Goal: Submit feedback/report problem: Submit feedback/report problem

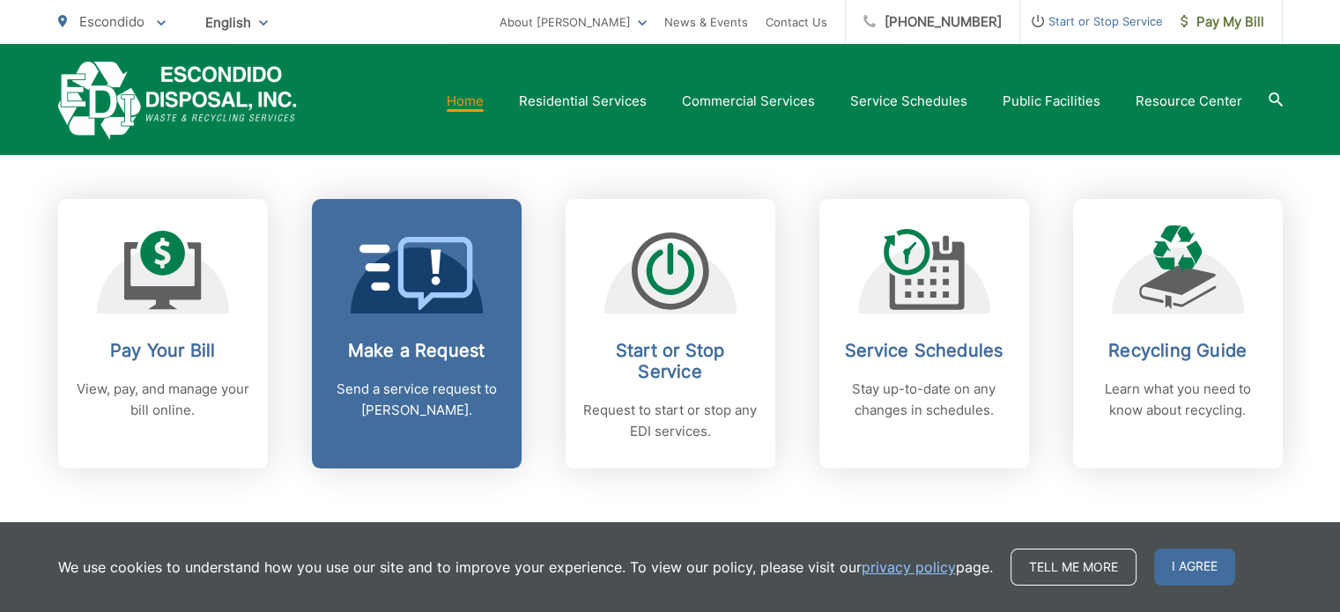
scroll to position [793, 0]
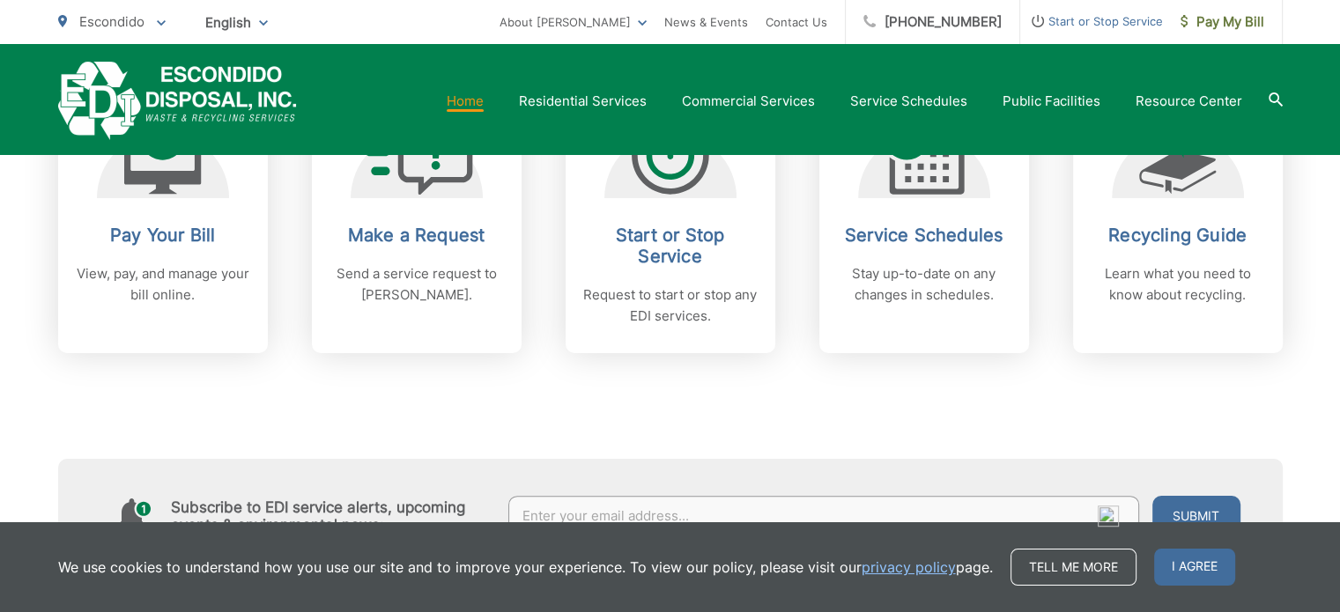
click at [597, 449] on div "Subscribe to EDI service alerts, upcoming events & environmental news: Submit" at bounding box center [670, 462] width 1225 height 219
click at [849, 418] on div "Subscribe to EDI service alerts, upcoming events & environmental news: Submit" at bounding box center [670, 462] width 1225 height 219
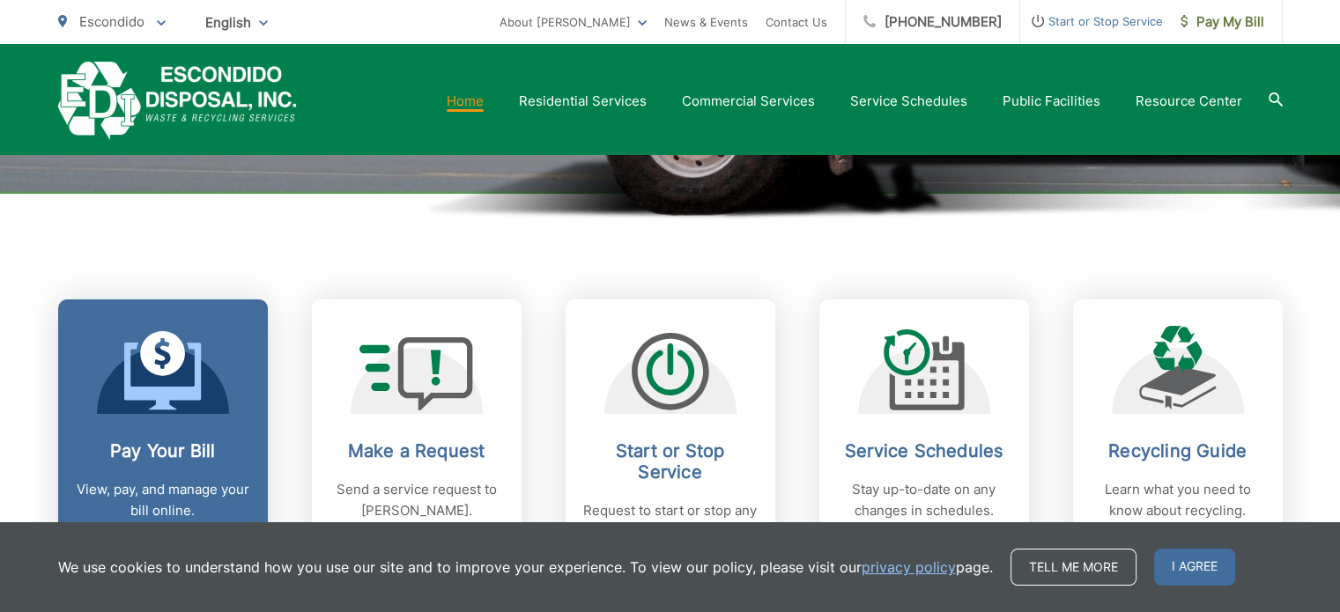
scroll to position [705, 0]
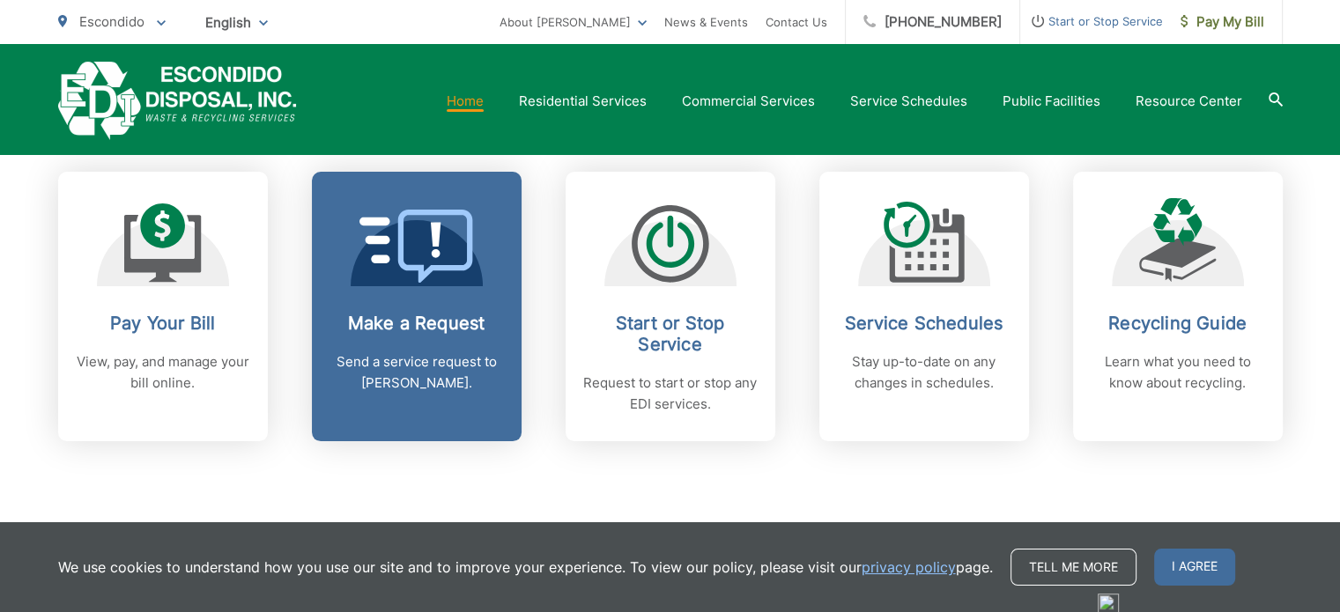
click at [377, 375] on p "Send a service request to EDI." at bounding box center [417, 373] width 174 height 42
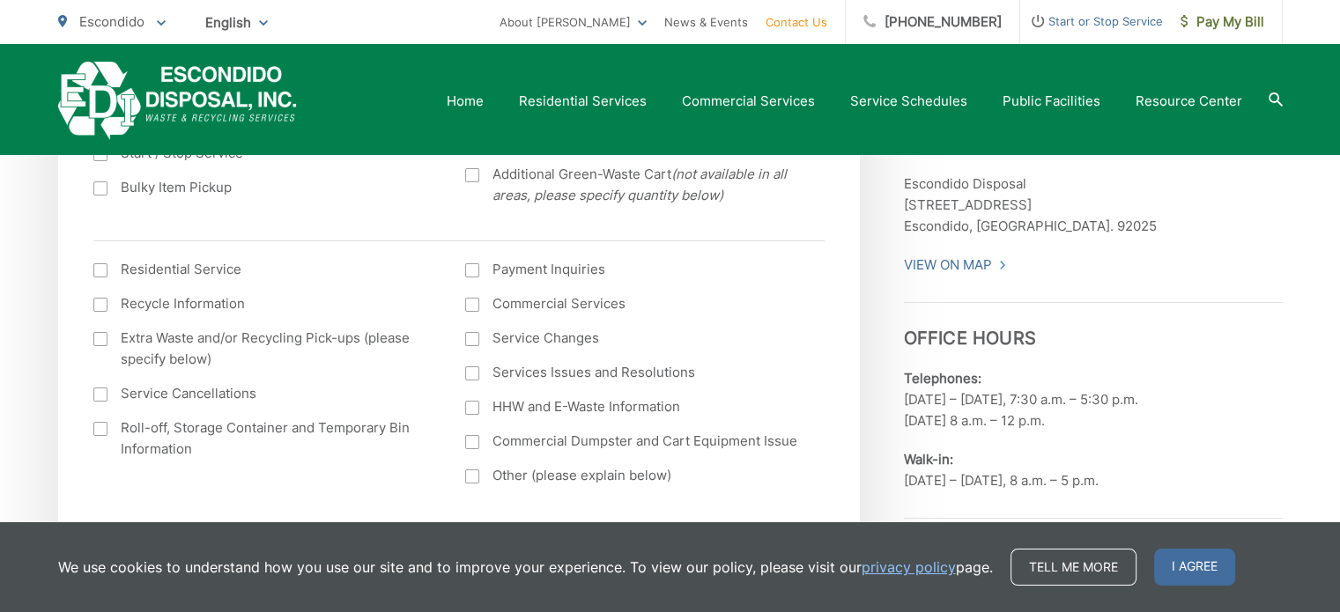
scroll to position [609, 0]
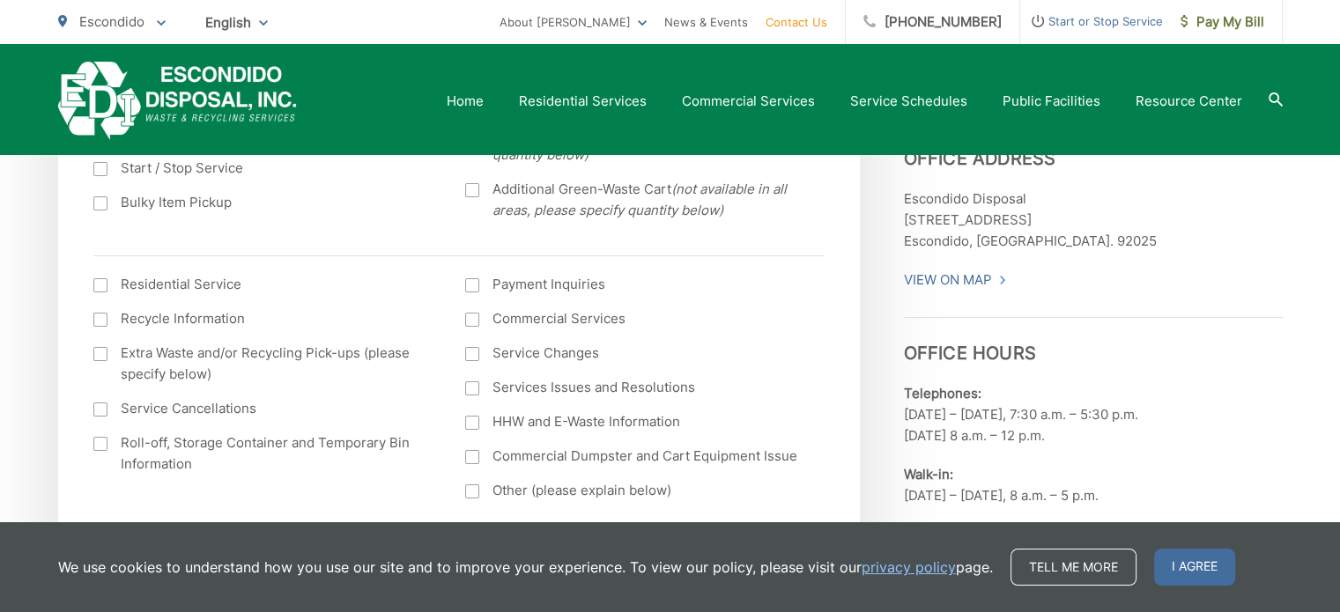
click at [472, 389] on div at bounding box center [472, 389] width 14 height 14
click at [0, 0] on input "Services Issues and Resolutions" at bounding box center [0, 0] width 0 height 0
click at [472, 389] on div at bounding box center [472, 389] width 14 height 14
click at [0, 0] on input "Services Issues and Resolutions" at bounding box center [0, 0] width 0 height 0
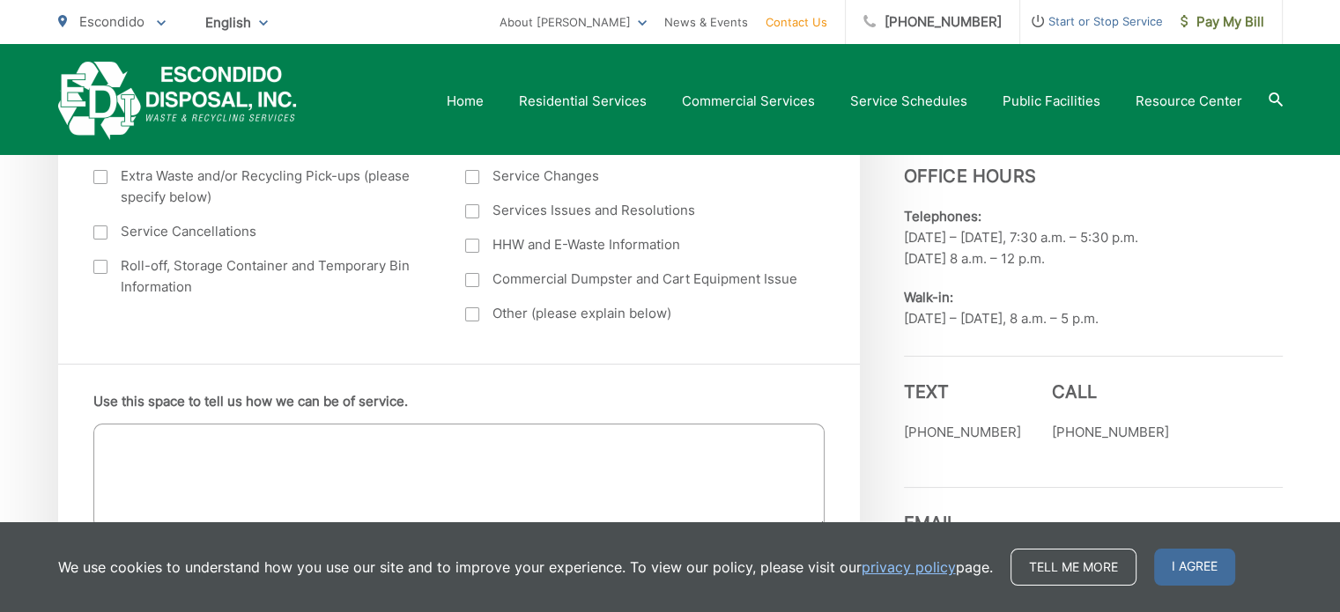
scroll to position [785, 0]
click at [470, 214] on div at bounding box center [472, 212] width 14 height 14
click at [0, 0] on input "Services Issues and Resolutions" at bounding box center [0, 0] width 0 height 0
drag, startPoint x: 118, startPoint y: 441, endPoint x: 118, endPoint y: 494, distance: 53.8
click at [118, 492] on textarea "Use this space to tell us how we can be of service." at bounding box center [458, 478] width 731 height 106
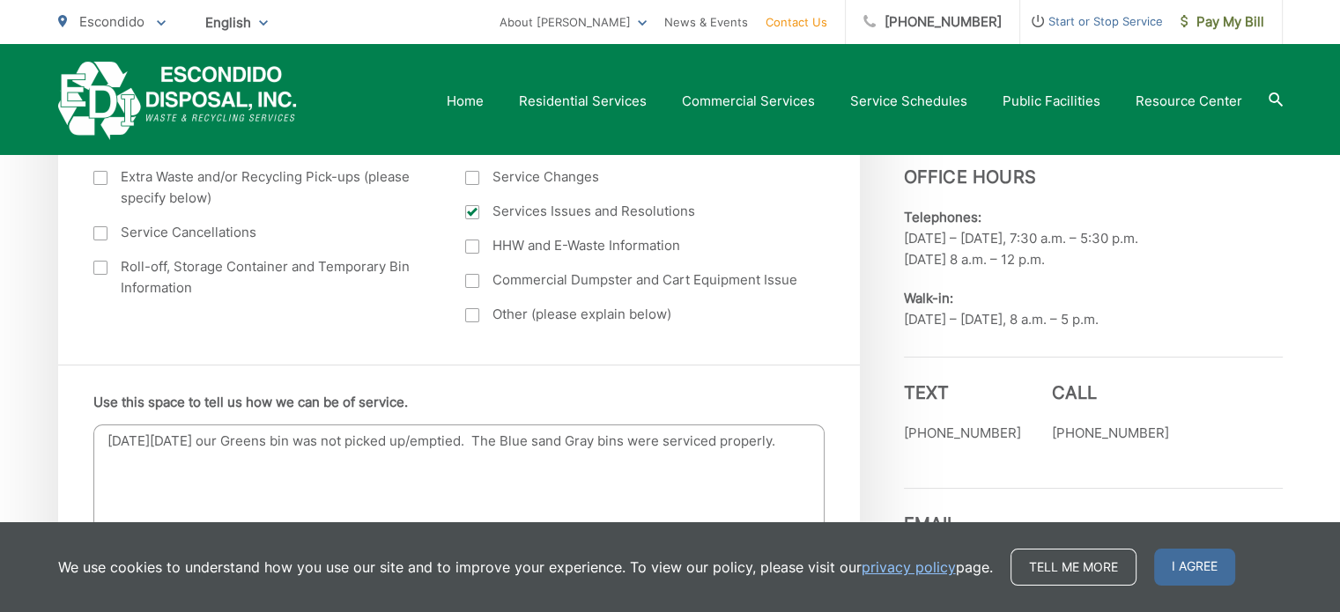
click at [664, 442] on textarea "[DATE][DATE] our Greens bin was not picked up/emptied. The Blue sand Gray bins …" at bounding box center [458, 478] width 731 height 106
click at [240, 464] on textarea "[DATE][DATE] our Greens bin was not picked up/emptied. The Blue and Gray bins w…" at bounding box center [458, 478] width 731 height 106
click at [715, 471] on textarea "[DATE][DATE] our Greens bin was not picked up/emptied. The Blue and Gray bins w…" at bounding box center [458, 478] width 731 height 106
click at [711, 465] on textarea "[DATE][DATE] our Greens bin was not picked up/emptied. The Blue and Gray bins w…" at bounding box center [458, 478] width 731 height 106
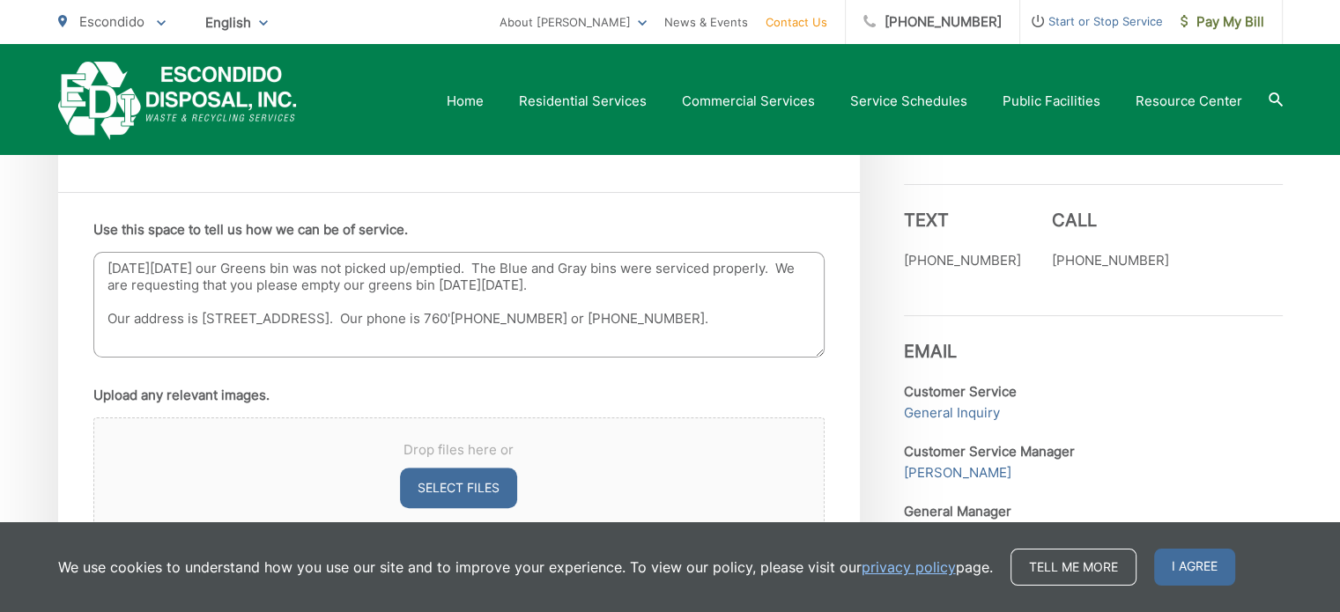
scroll to position [961, 0]
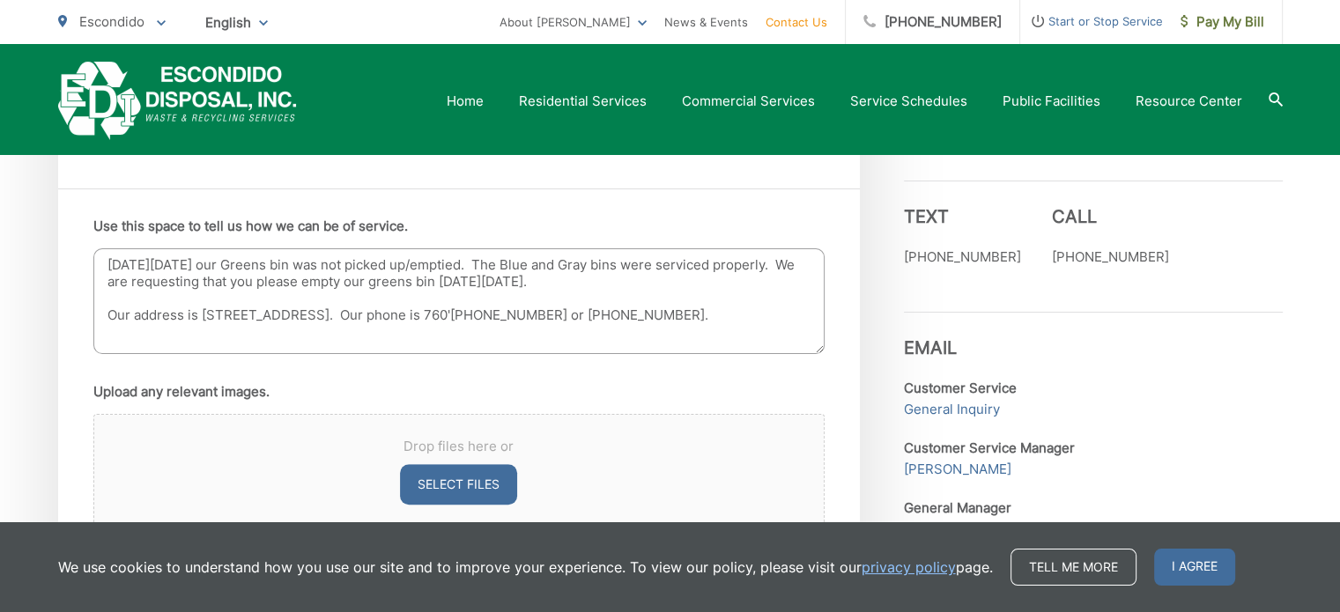
click at [760, 315] on textarea "[DATE][DATE] our Greens bin was not picked up/emptied. The Blue and Gray bins w…" at bounding box center [458, 301] width 731 height 106
click at [278, 327] on textarea "[DATE][DATE] our Greens bin was not picked up/emptied. The Blue and Gray bins w…" at bounding box center [458, 301] width 731 height 106
click at [326, 325] on textarea "[DATE][DATE] our Greens bin was not picked up/emptied. The Blue and Gray bins w…" at bounding box center [458, 301] width 731 height 106
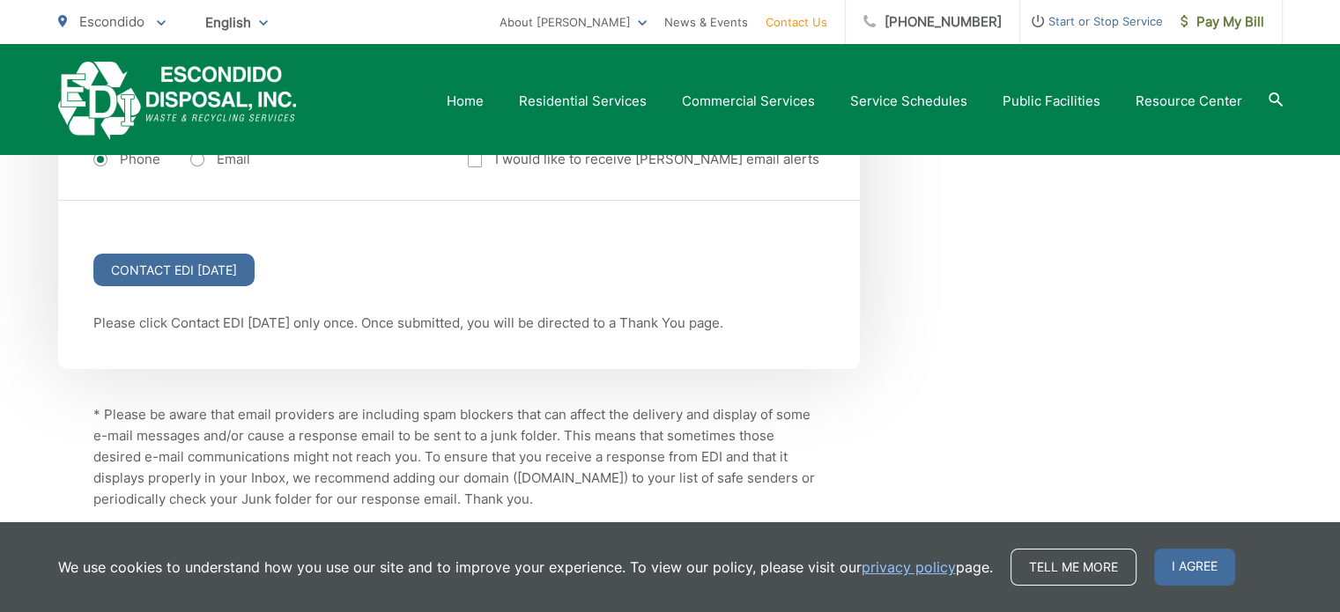
scroll to position [2371, 0]
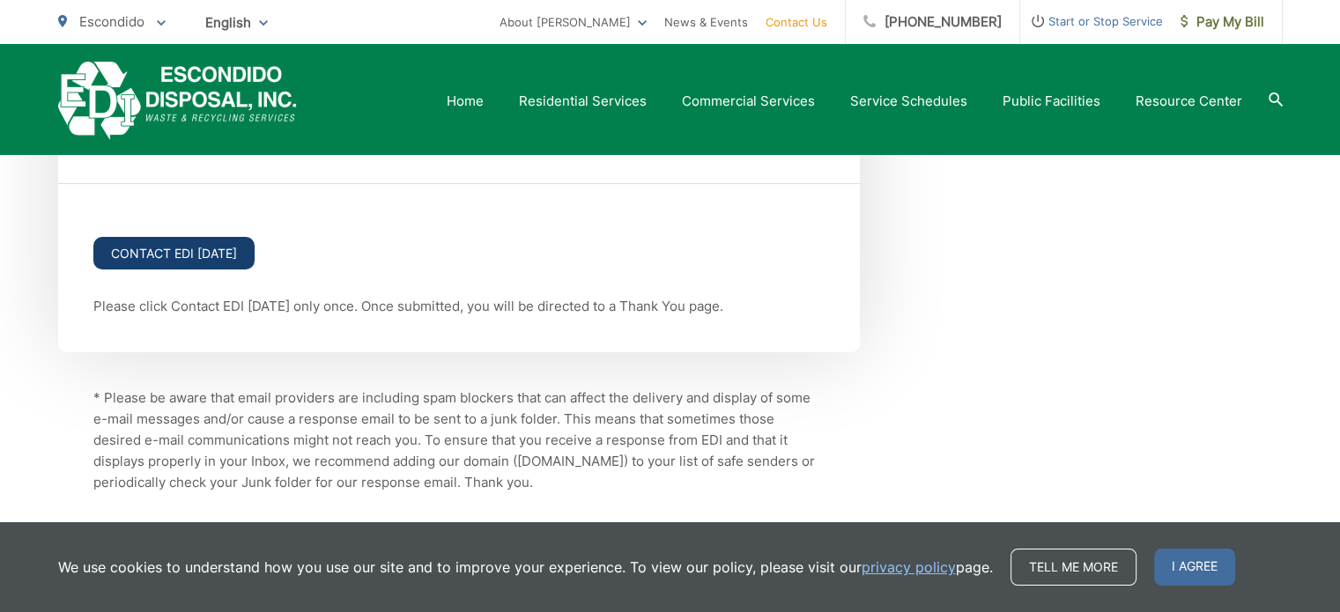
type textarea "[DATE][DATE] our Greens bin was not picked up/emptied. The Blue and Gray bins w…"
click at [153, 245] on input "Contact EDI [DATE]" at bounding box center [173, 253] width 161 height 33
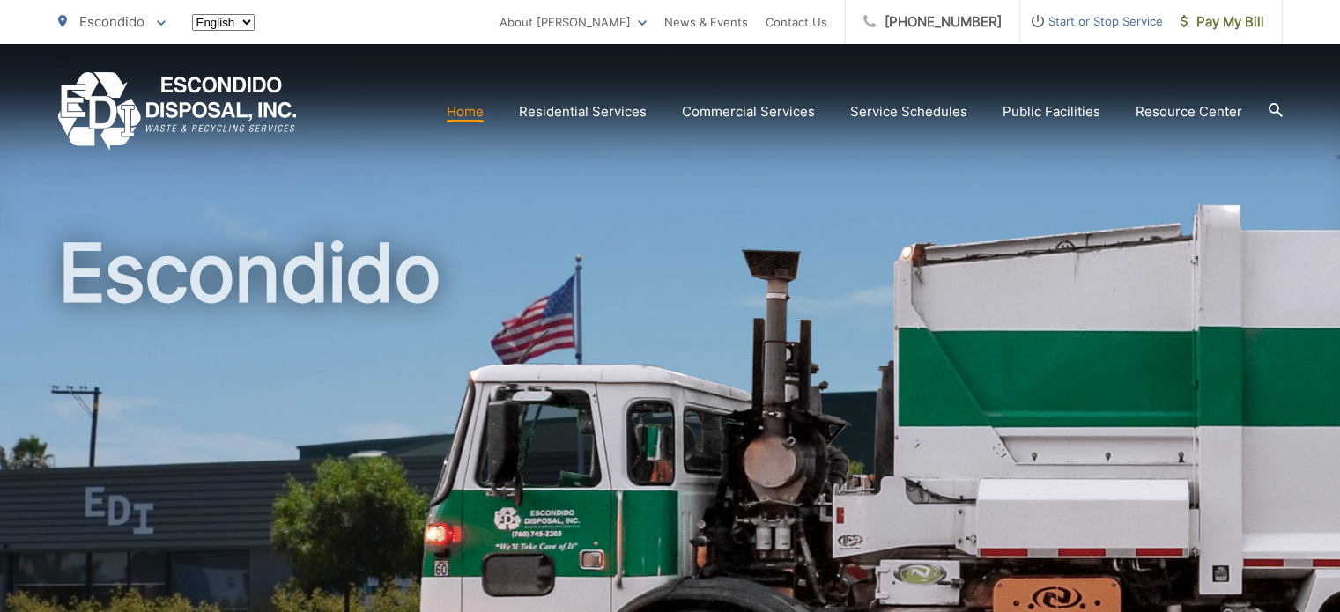
scroll to position [705, 0]
